Goal: Information Seeking & Learning: Learn about a topic

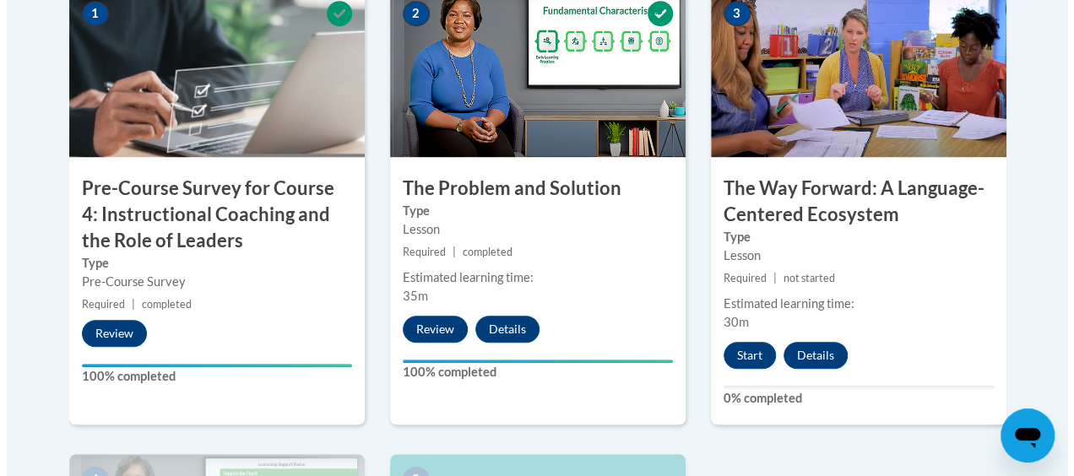
scroll to position [619, 0]
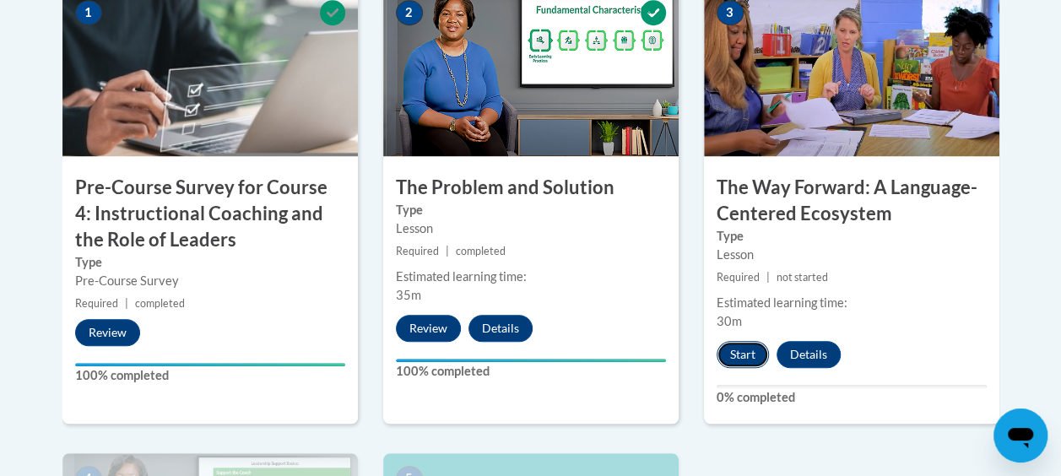
click at [750, 351] on button "Start" at bounding box center [743, 354] width 52 height 27
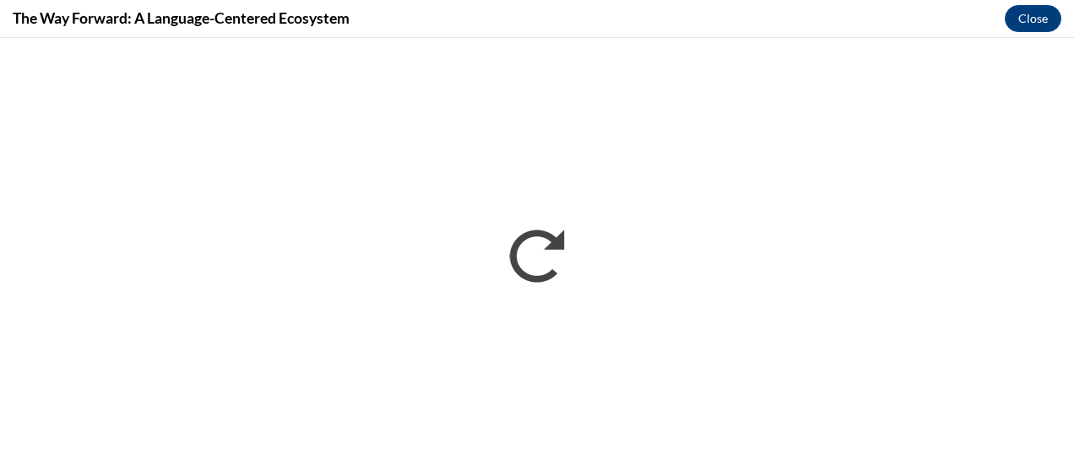
scroll to position [0, 0]
